Goal: Check status: Check status

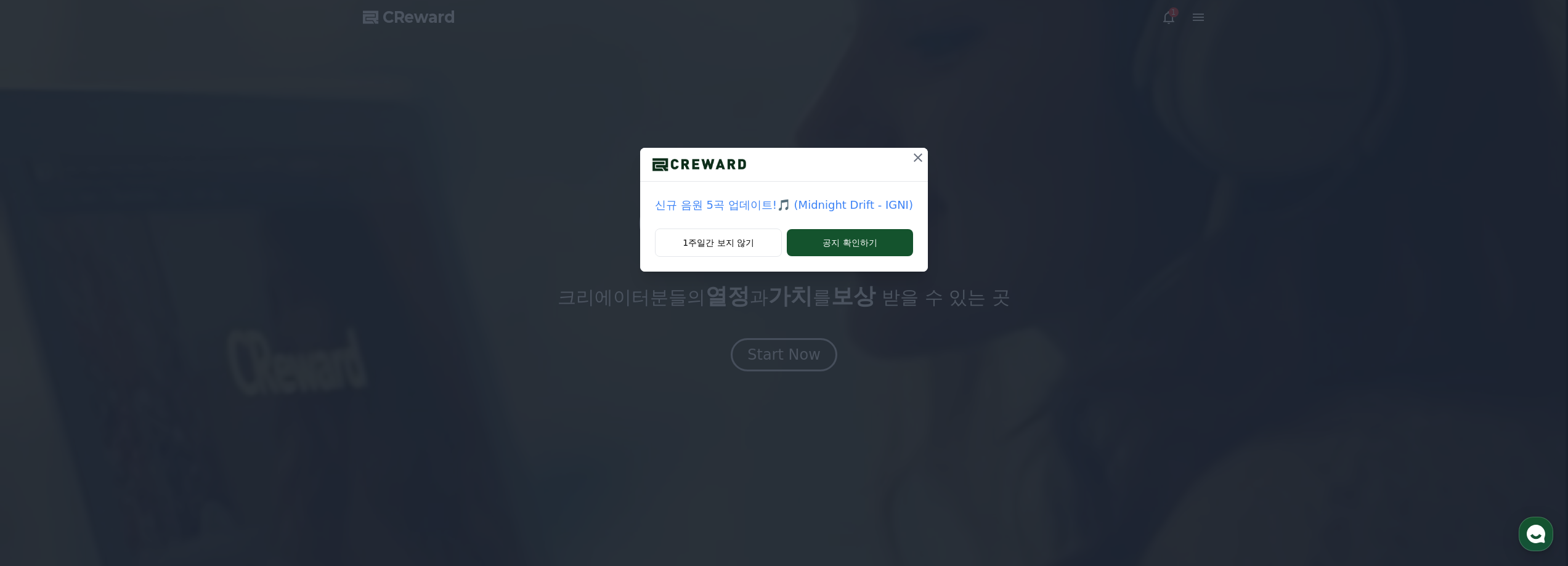
click at [914, 156] on icon at bounding box center [918, 157] width 8 height 8
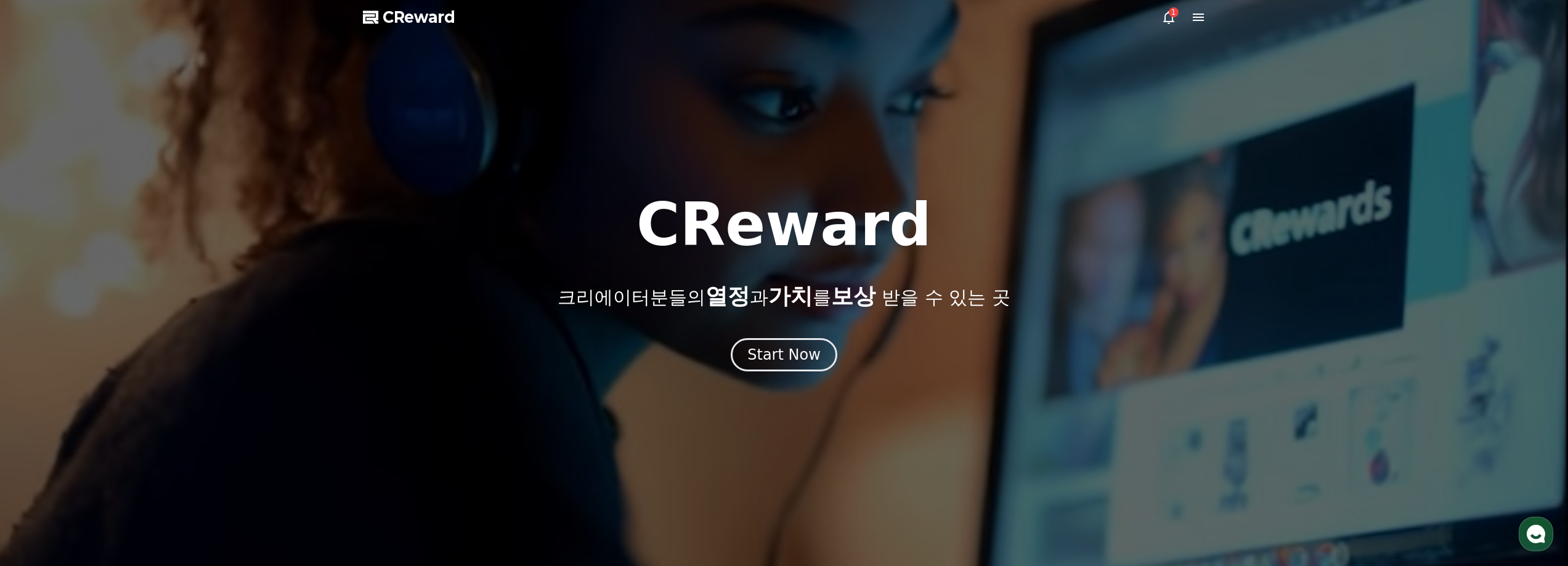
click at [1179, 20] on div "1" at bounding box center [1183, 17] width 44 height 15
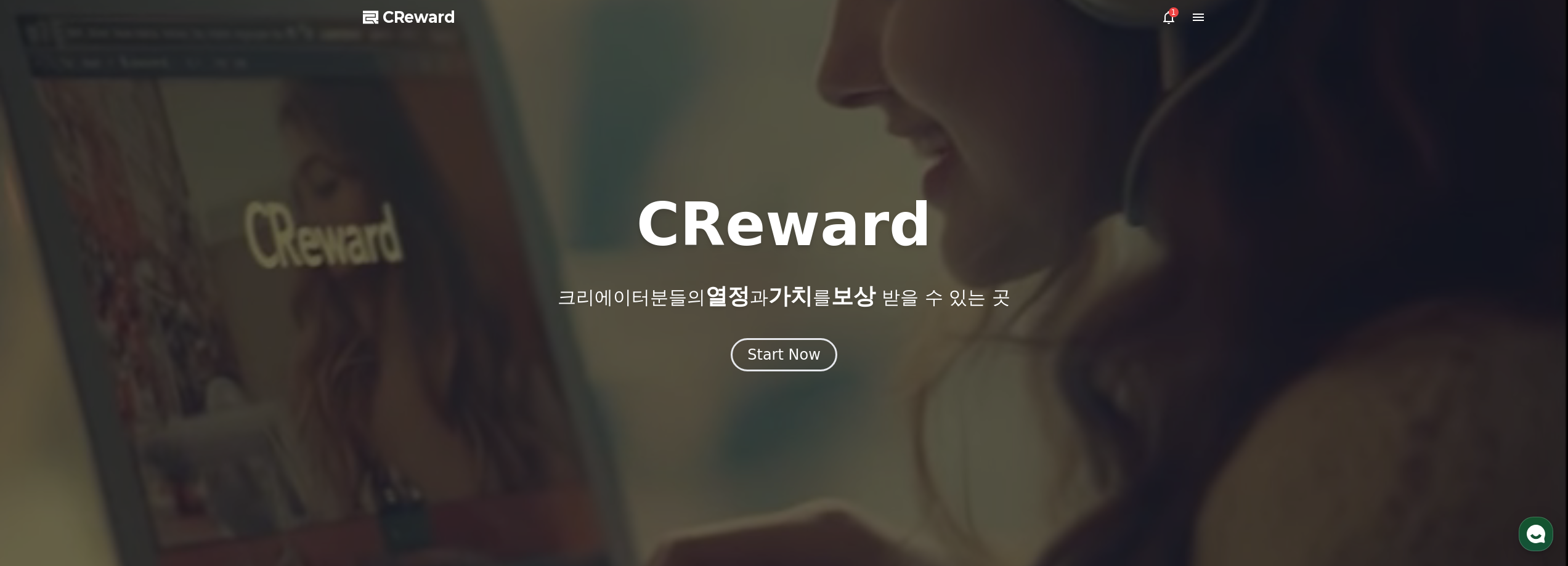
click at [1175, 21] on icon at bounding box center [1168, 17] width 15 height 15
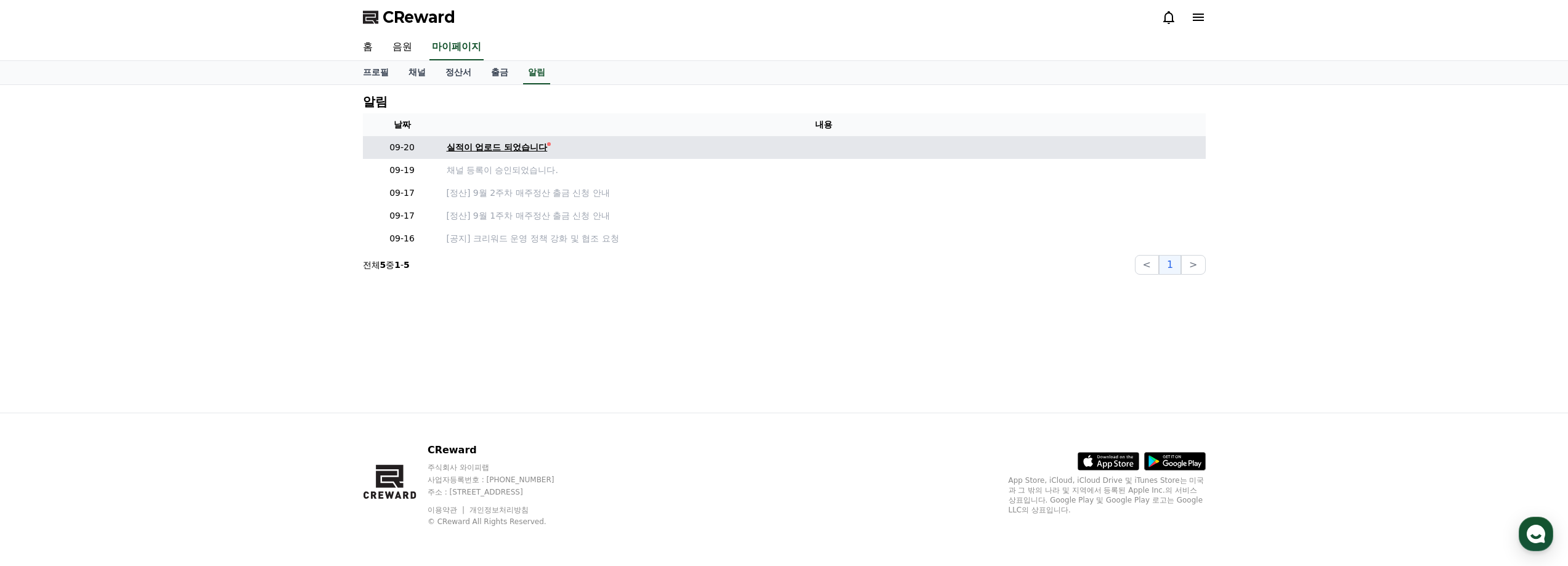
click at [505, 143] on div "실적이 업로드 되었습니다" at bounding box center [497, 147] width 101 height 13
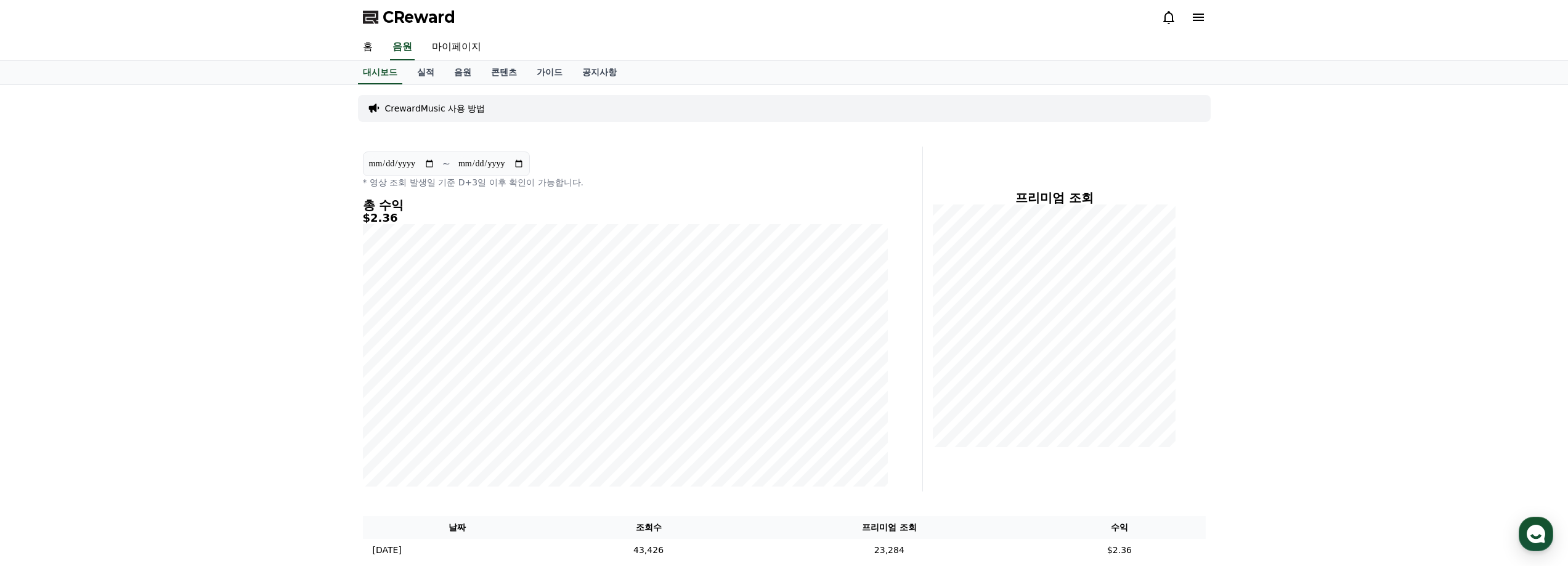
click at [262, 139] on div "**********" at bounding box center [784, 328] width 1568 height 486
click at [425, 75] on link "실적" at bounding box center [425, 73] width 37 height 23
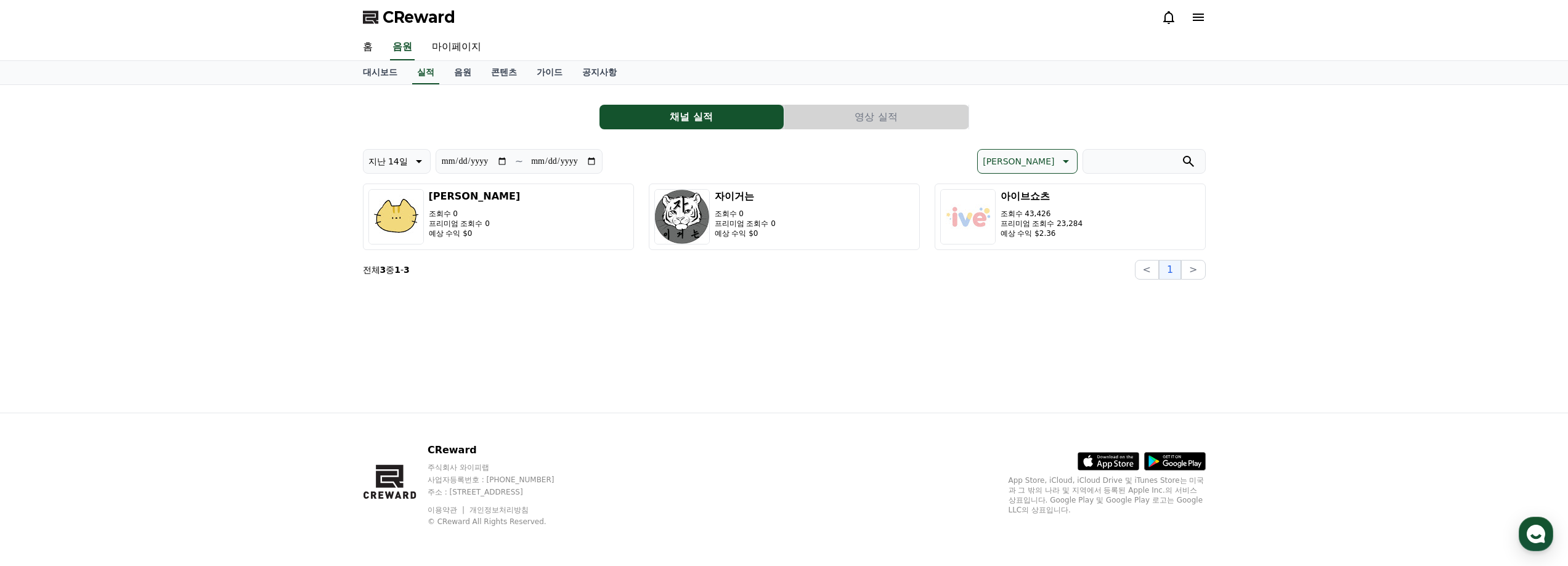
click at [410, 23] on span "CReward" at bounding box center [418, 17] width 73 height 20
